Goal: Check status

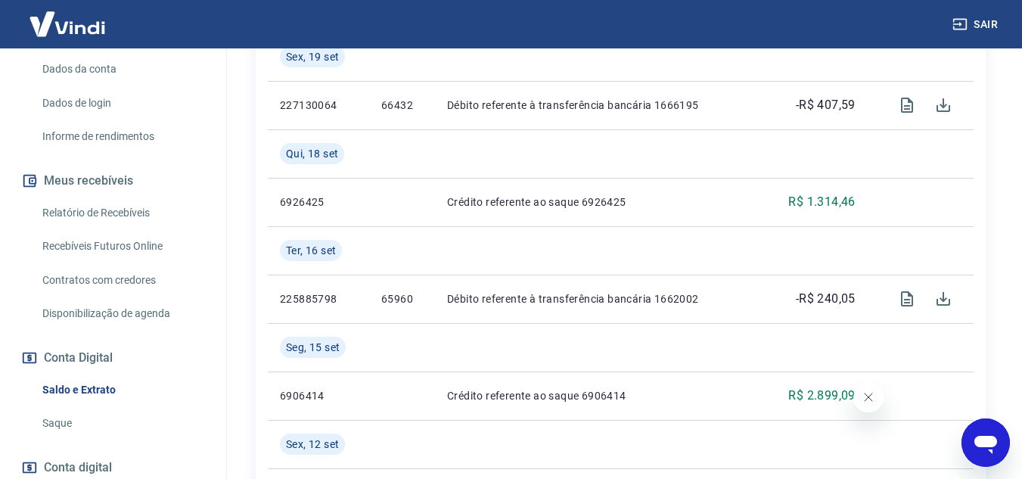
scroll to position [76, 0]
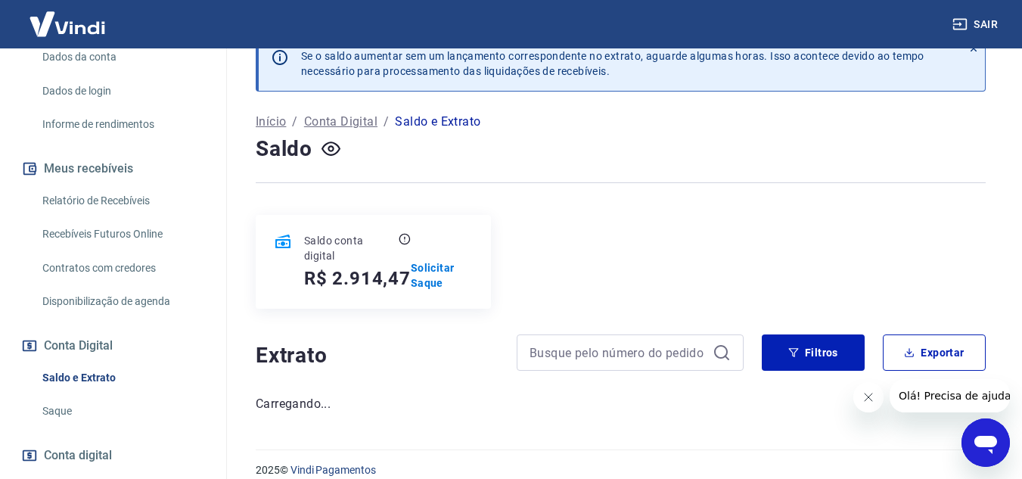
scroll to position [48, 0]
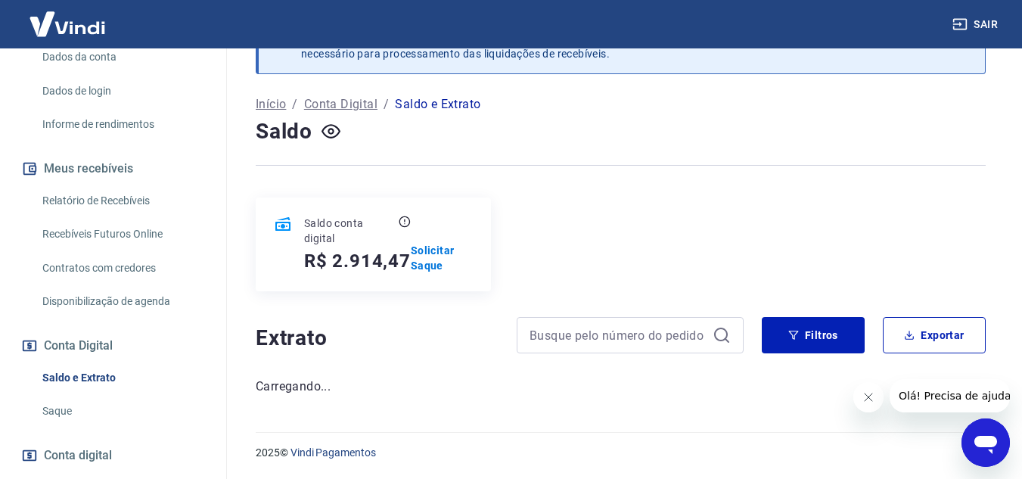
click at [876, 393] on button "Fechar mensagem da empresa" at bounding box center [868, 397] width 30 height 30
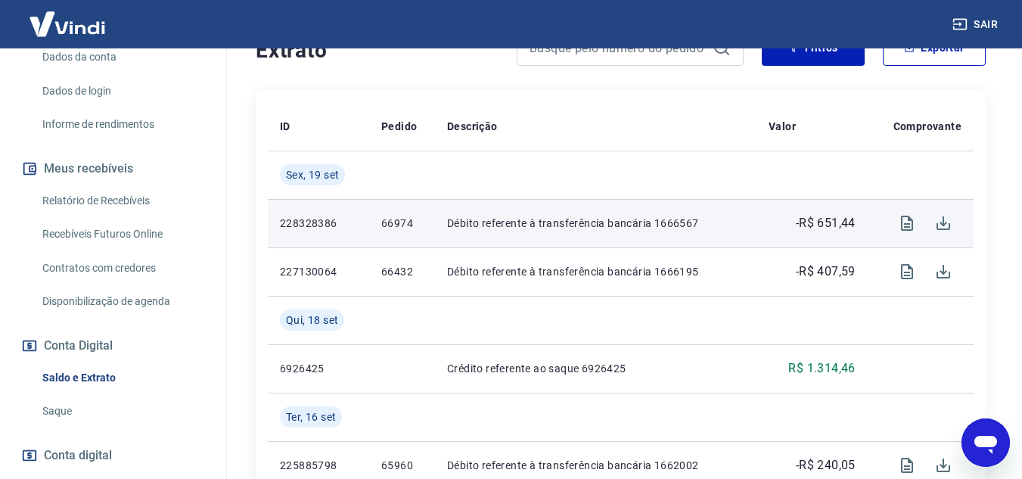
scroll to position [303, 0]
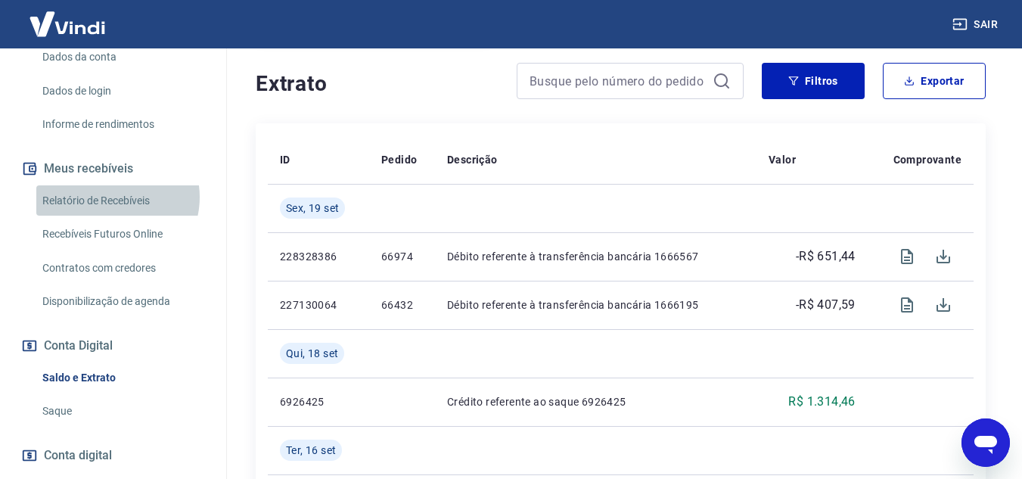
click at [110, 213] on link "Relatório de Recebíveis" at bounding box center [122, 200] width 172 height 31
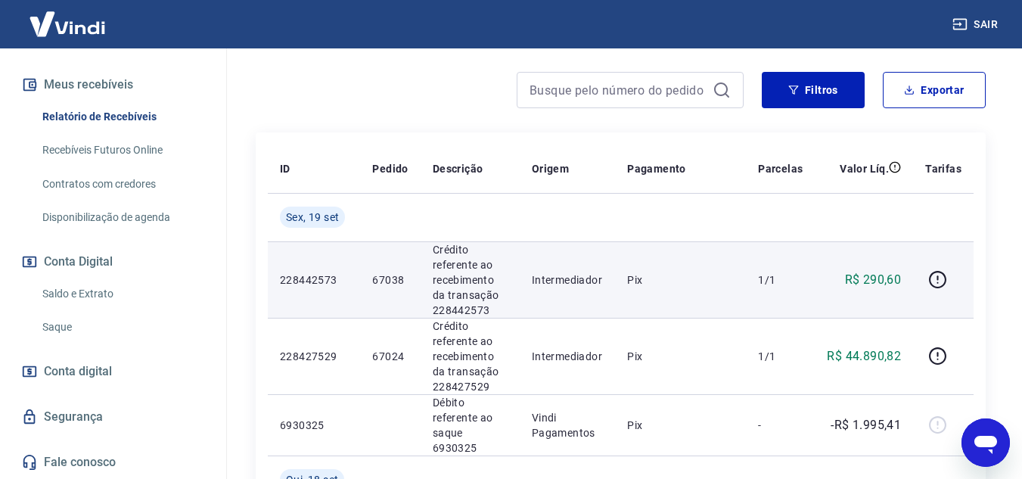
scroll to position [151, 0]
